Goal: Information Seeking & Learning: Check status

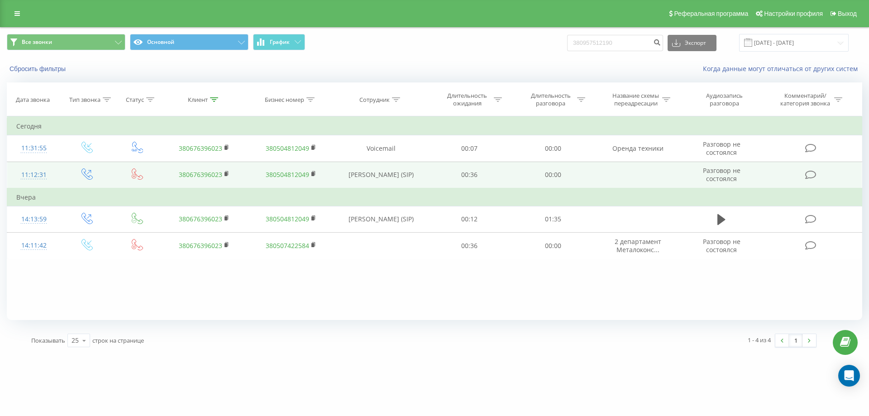
type input "380957512190"
